Goal: Browse casually: Explore the website without a specific task or goal

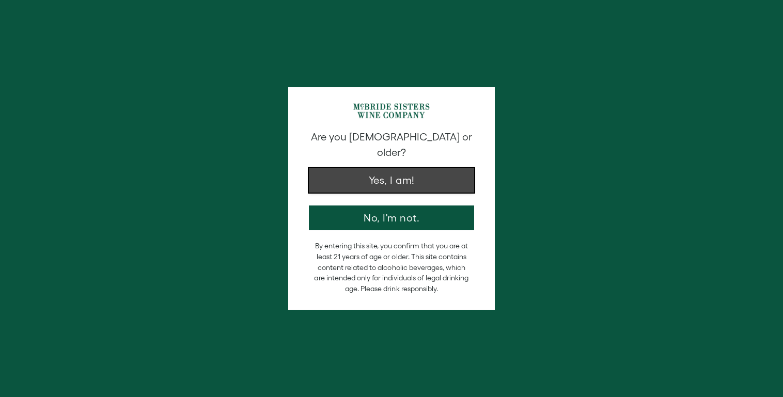
click at [396, 168] on button "Yes, I am!" at bounding box center [391, 180] width 165 height 25
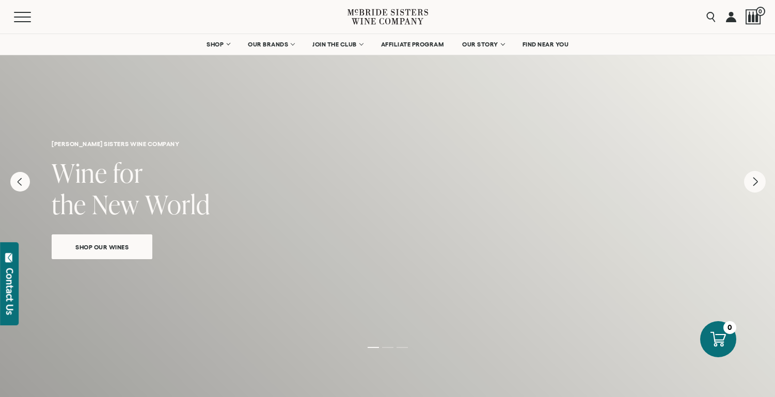
click at [758, 181] on icon "Next" at bounding box center [755, 182] width 22 height 22
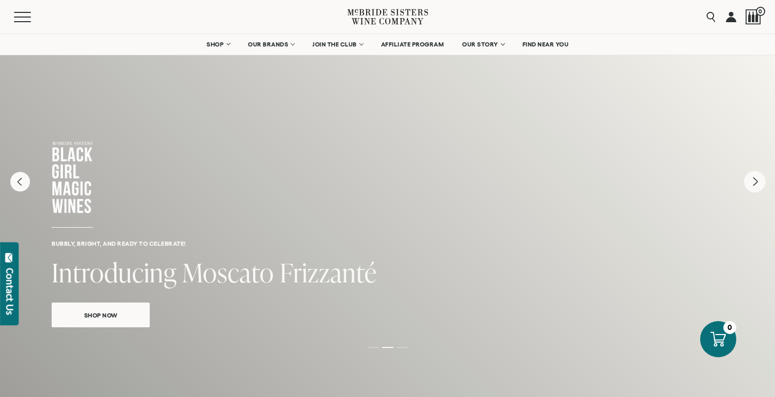
click at [758, 181] on icon "Next" at bounding box center [755, 182] width 22 height 22
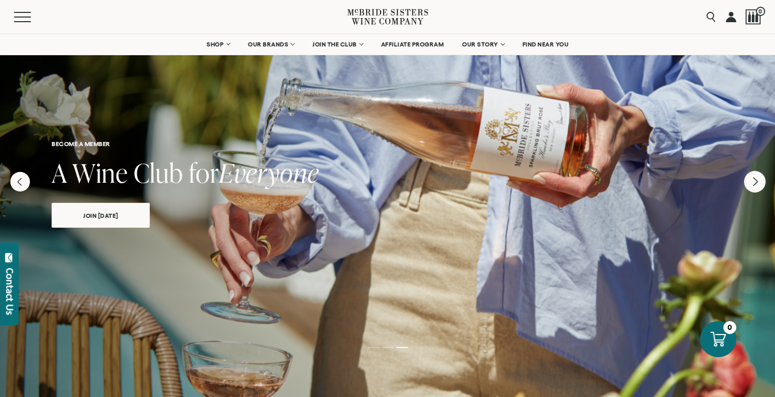
click at [758, 181] on icon "Next" at bounding box center [755, 182] width 22 height 22
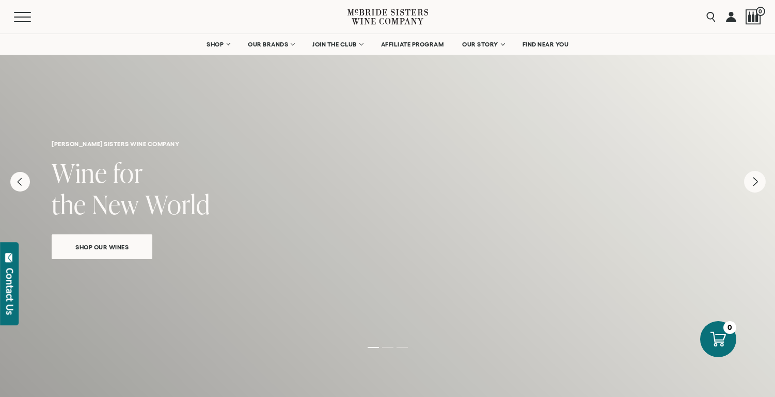
click at [758, 181] on icon "Next" at bounding box center [755, 182] width 22 height 22
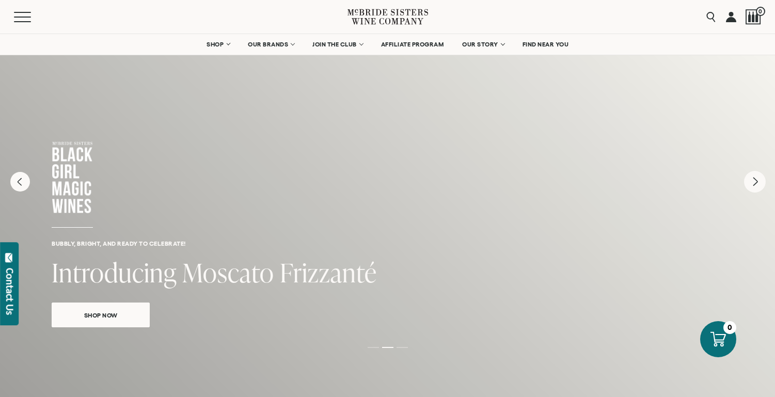
click at [758, 181] on icon "Next" at bounding box center [755, 182] width 22 height 22
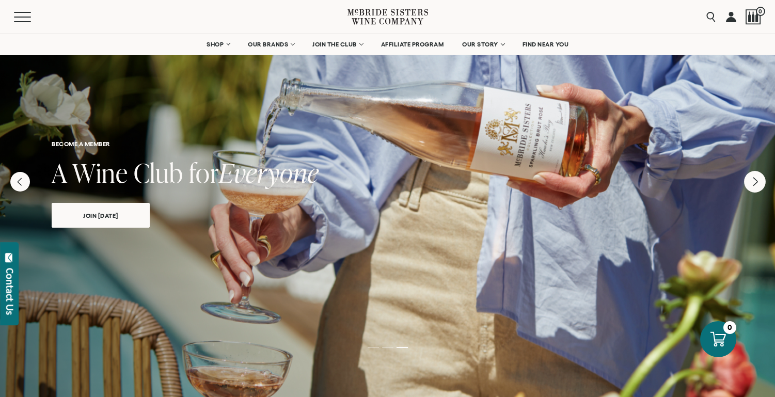
click at [758, 181] on icon "Next" at bounding box center [755, 182] width 22 height 22
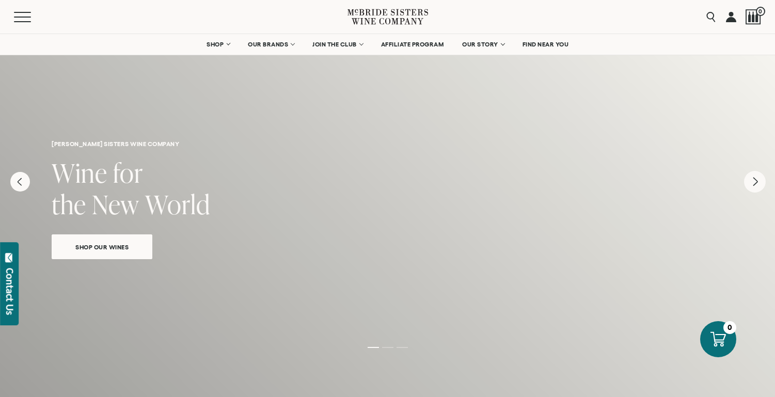
click at [758, 181] on icon "Next" at bounding box center [755, 182] width 22 height 22
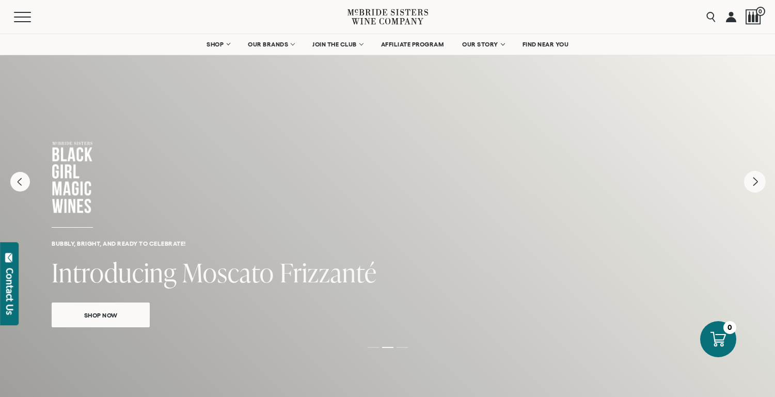
click at [758, 181] on icon "Next" at bounding box center [755, 182] width 22 height 22
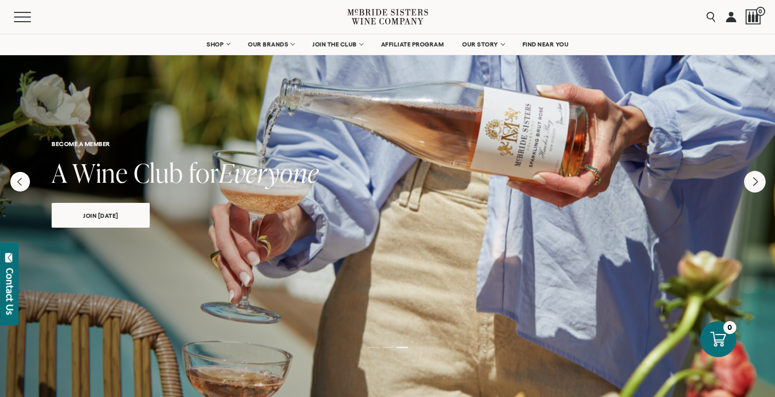
click at [758, 181] on icon "Next" at bounding box center [755, 182] width 22 height 22
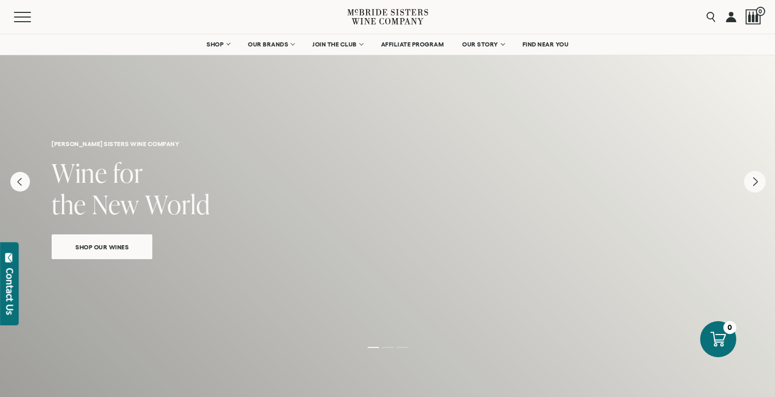
click at [758, 181] on icon "Next" at bounding box center [755, 182] width 22 height 22
